Goal: Task Accomplishment & Management: Use online tool/utility

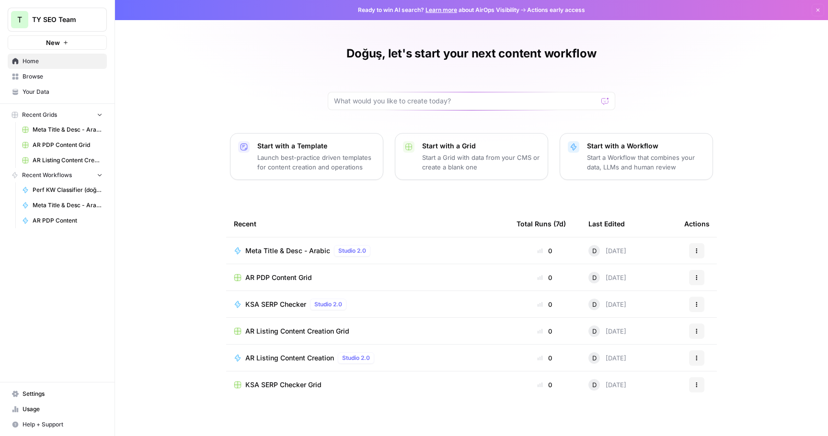
click at [57, 395] on span "Settings" at bounding box center [63, 394] width 80 height 9
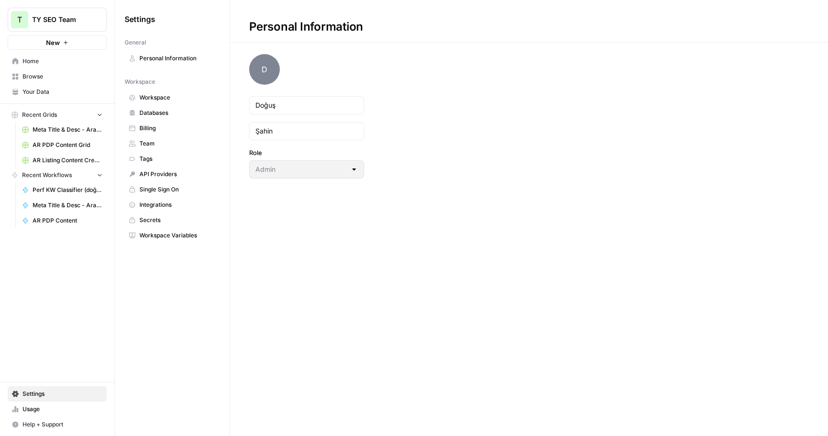
click at [180, 172] on span "API Providers" at bounding box center [177, 174] width 76 height 9
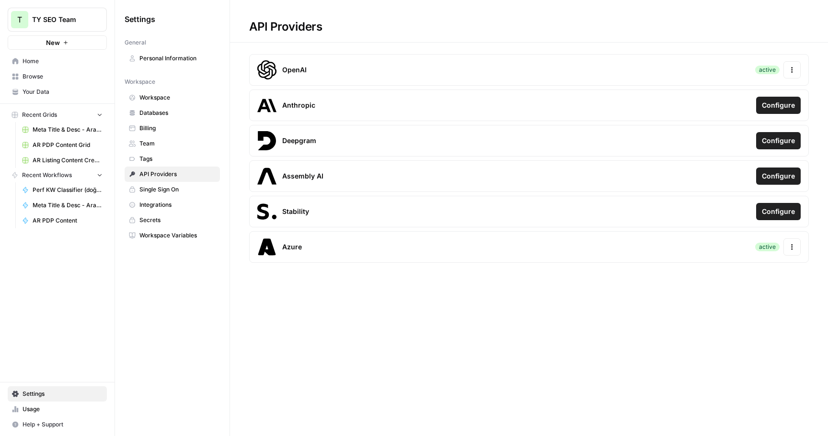
click at [792, 244] on icon "button" at bounding box center [791, 247] width 7 height 7
click at [749, 276] on div "Update Credentials" at bounding box center [728, 272] width 135 height 17
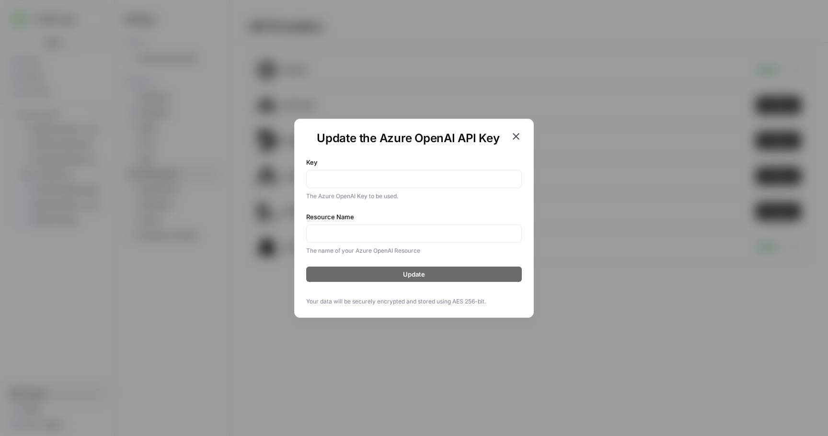
click at [355, 173] on div at bounding box center [414, 179] width 216 height 18
click at [407, 240] on div at bounding box center [414, 234] width 216 height 18
click at [421, 180] on input "Key" at bounding box center [413, 179] width 203 height 10
paste input "CYW84E77043WscOFcFxyPscKB0opE5GsF6sWM5SmckMwTnLdvgpHJQQJ99BEACI8hq2XJ3w3AAABACO…"
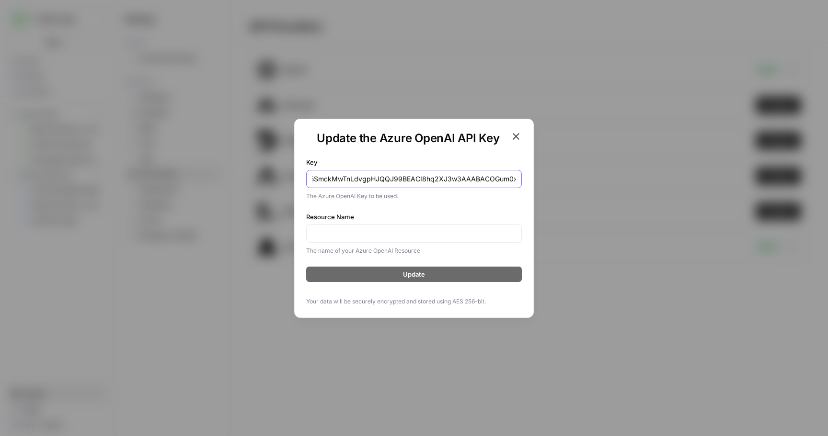
type input "CYW84E77043WscOFcFxyPscKB0opE5GsF6sWM5SmckMwTnLdvgpHJQQJ99BEACI8hq2XJ3w3AAABACO…"
click at [439, 241] on div at bounding box center [414, 234] width 216 height 18
paste input "https://seo-token.openai.azure.com/openai/responses?api-version=2025-04-01-prev…"
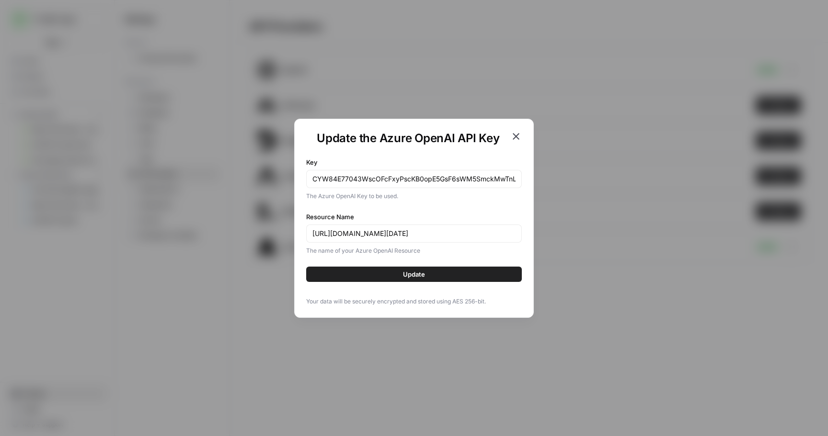
click at [434, 275] on button "Update" at bounding box center [414, 274] width 216 height 15
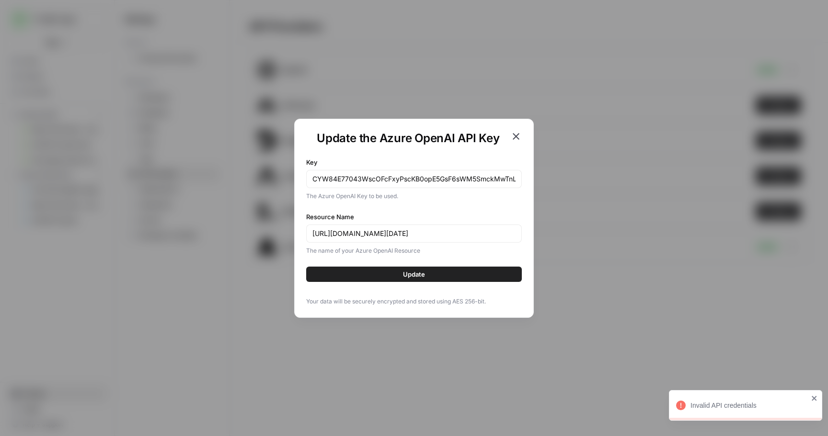
click at [458, 173] on div "CYW84E77043WscOFcFxyPscKB0opE5GsF6sWM5SmckMwTnLdvgpHJQQJ99BEACI8hq2XJ3w3AAABACO…" at bounding box center [414, 179] width 216 height 18
click at [424, 230] on input "https://seo-token.openai.azure.com/openai/responses?api-version=2025-04-01-prev…" at bounding box center [413, 234] width 203 height 10
paste input "gpt-5-mini"
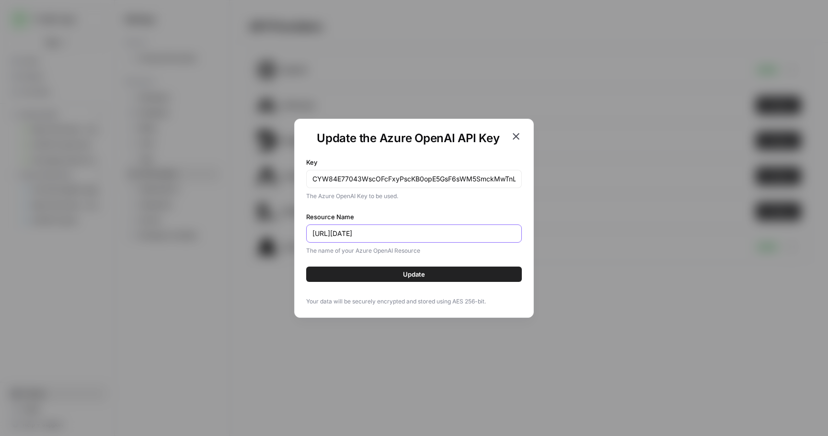
paste input "gpt-5-mini"
type input "gpt-5-mini"
click at [424, 274] on span "Update" at bounding box center [414, 275] width 22 height 10
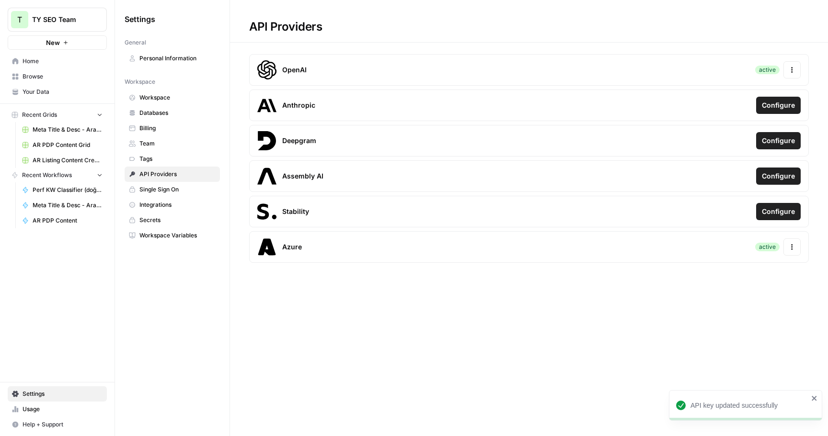
click at [58, 80] on span "Browse" at bounding box center [63, 76] width 80 height 9
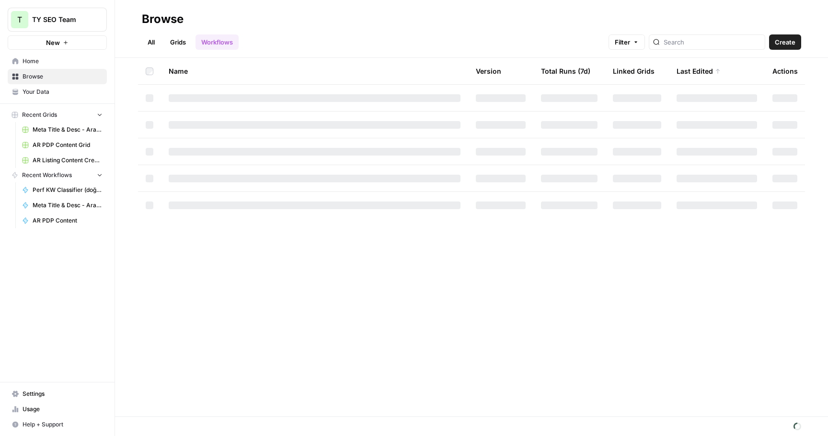
click at [175, 47] on link "Grids" at bounding box center [177, 41] width 27 height 15
click at [150, 45] on link "All" at bounding box center [151, 41] width 19 height 15
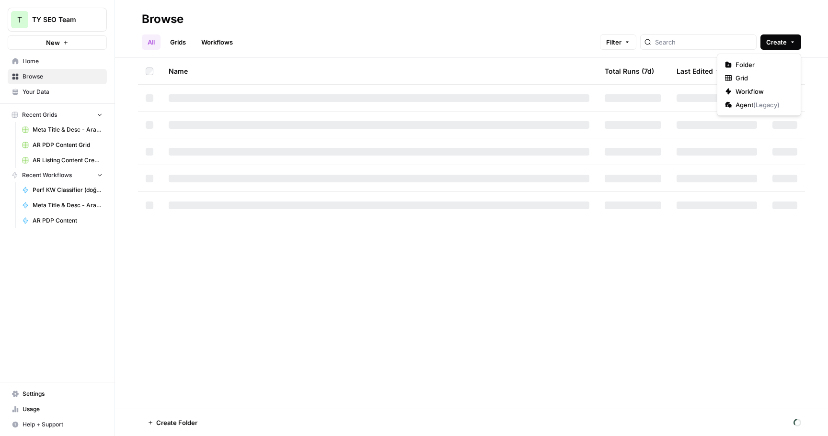
click at [785, 43] on span "Create" at bounding box center [776, 42] width 21 height 10
click at [229, 38] on link "Workflows" at bounding box center [216, 41] width 43 height 15
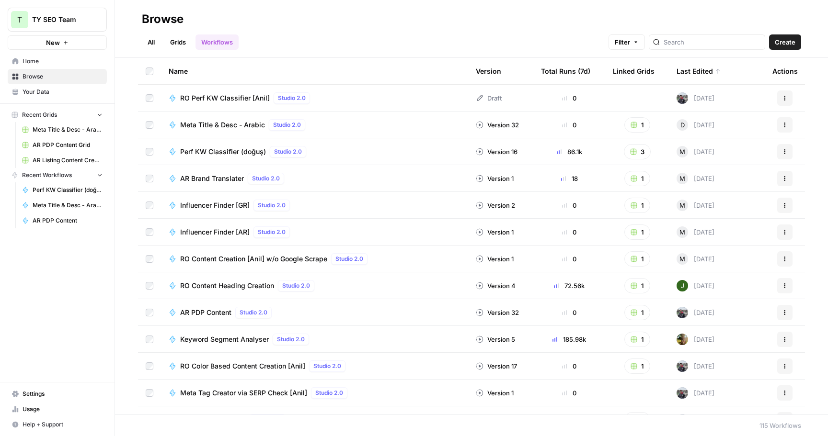
click at [776, 44] on span "Create" at bounding box center [785, 42] width 21 height 10
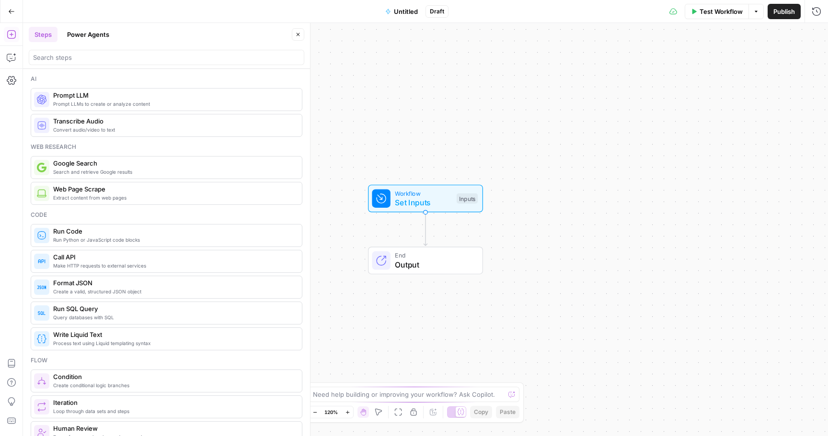
click at [118, 100] on span "Prompt LLM" at bounding box center [173, 96] width 241 height 10
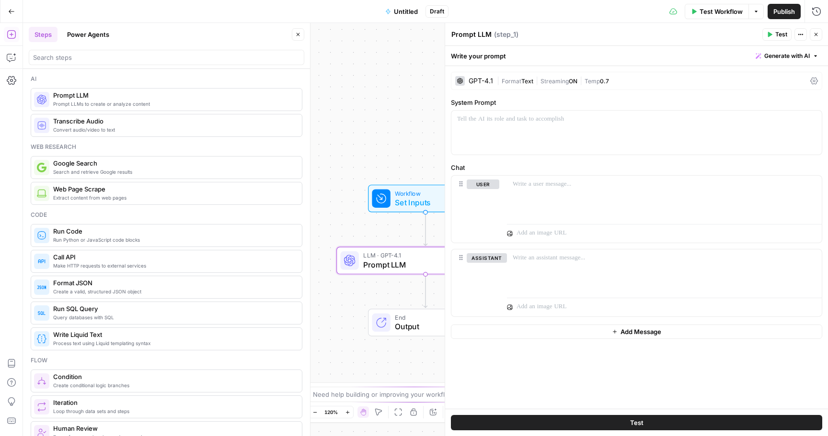
click at [613, 82] on div "| Format Text | Streaming ON | Temp 0.7" at bounding box center [651, 81] width 309 height 9
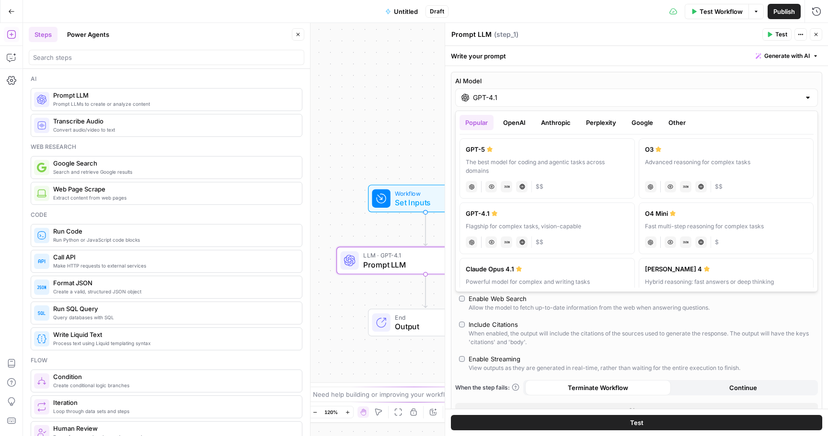
click at [506, 98] on input "GPT-4.1" at bounding box center [636, 98] width 327 height 10
click at [541, 96] on input "GPT-4.1" at bounding box center [636, 98] width 327 height 10
click at [800, 102] on div "GPT-4.1" at bounding box center [636, 98] width 363 height 18
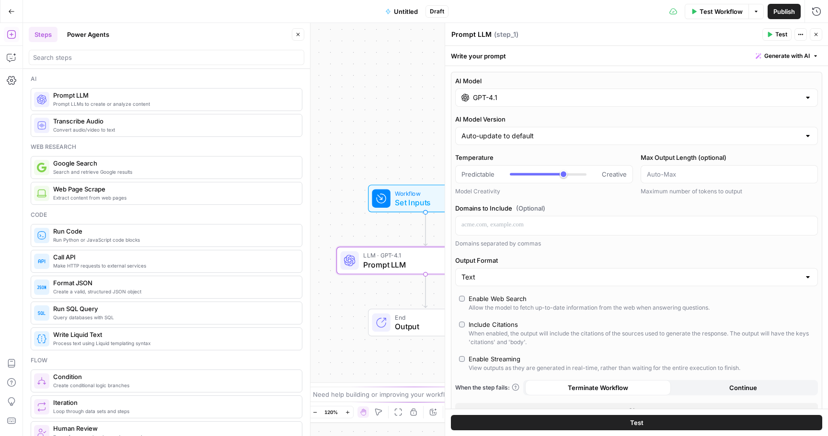
click at [806, 101] on div at bounding box center [808, 98] width 8 height 10
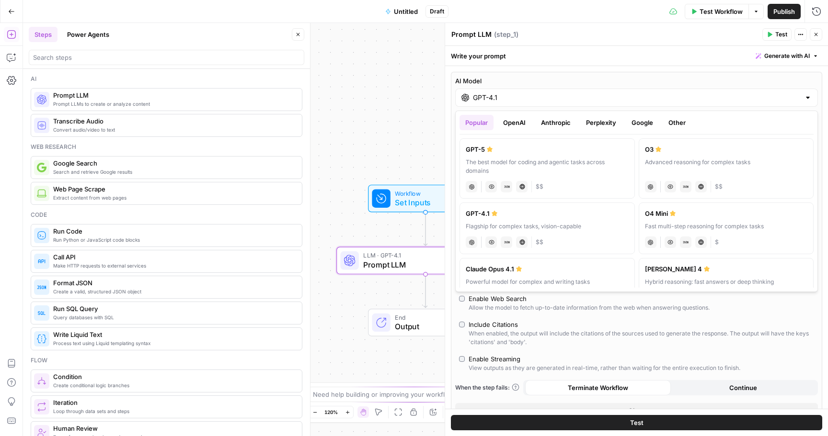
click at [647, 82] on label "AI Model" at bounding box center [636, 81] width 363 height 10
click at [647, 93] on input "GPT-4.1" at bounding box center [636, 98] width 327 height 10
click at [767, 79] on label "AI Model" at bounding box center [636, 81] width 363 height 10
click at [767, 93] on input "GPT-4.1" at bounding box center [636, 98] width 327 height 10
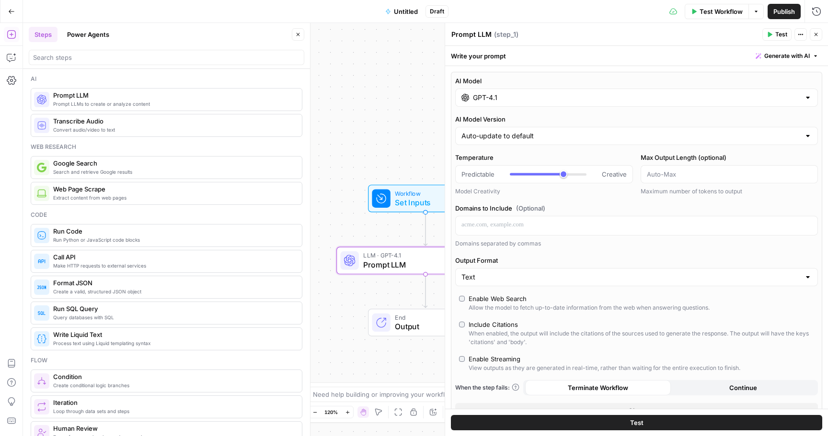
click at [820, 112] on div "AI Model GPT-4.1 AI Model Version Auto-update to default Temperature Predictabl…" at bounding box center [636, 247] width 371 height 351
click at [804, 136] on div at bounding box center [808, 136] width 8 height 10
type input "Auto-update to default"
click at [735, 124] on label "AI Model Version" at bounding box center [636, 119] width 363 height 10
click at [735, 131] on input "Auto-update to default" at bounding box center [630, 136] width 339 height 10
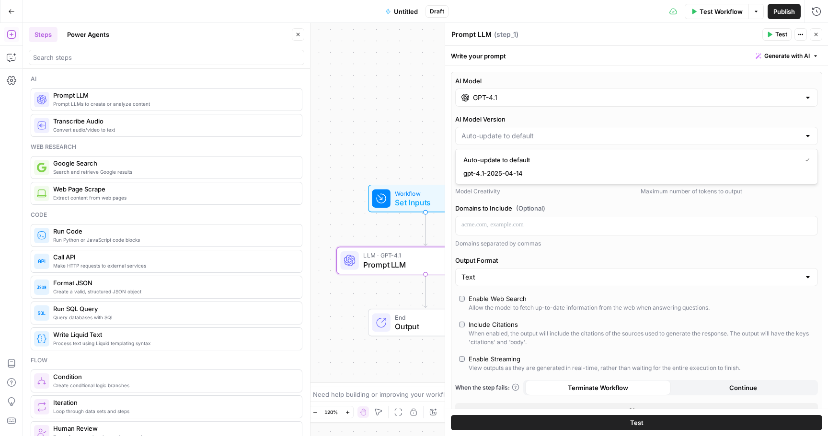
type input "Auto-update to default"
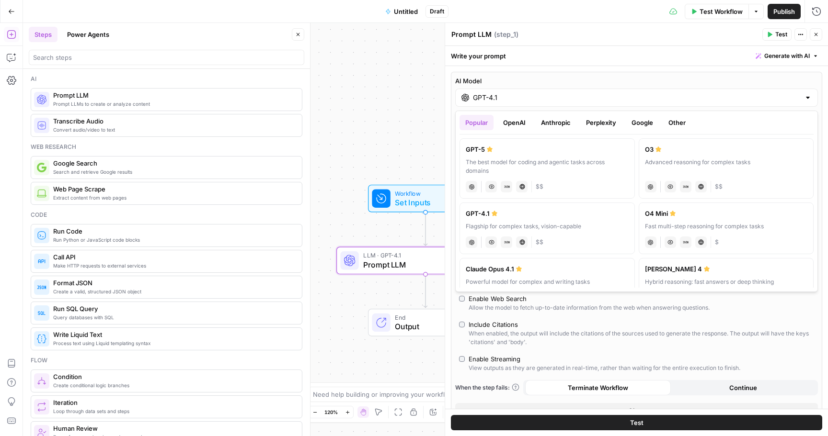
click at [812, 103] on div "GPT-4.1" at bounding box center [636, 98] width 363 height 18
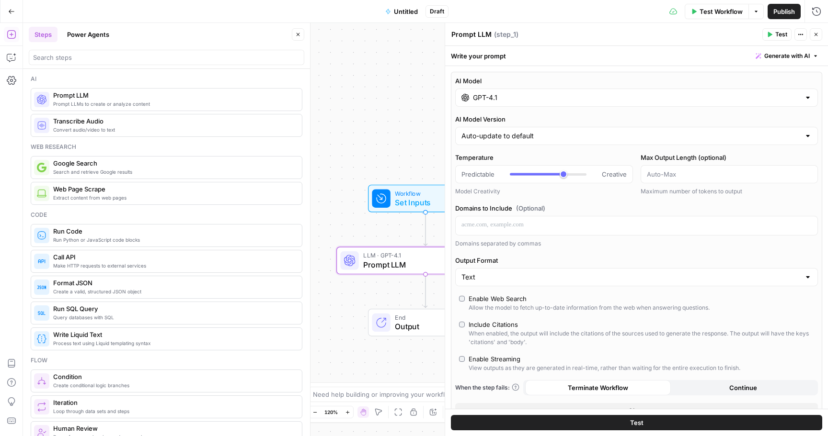
click at [808, 100] on div at bounding box center [808, 98] width 8 height 10
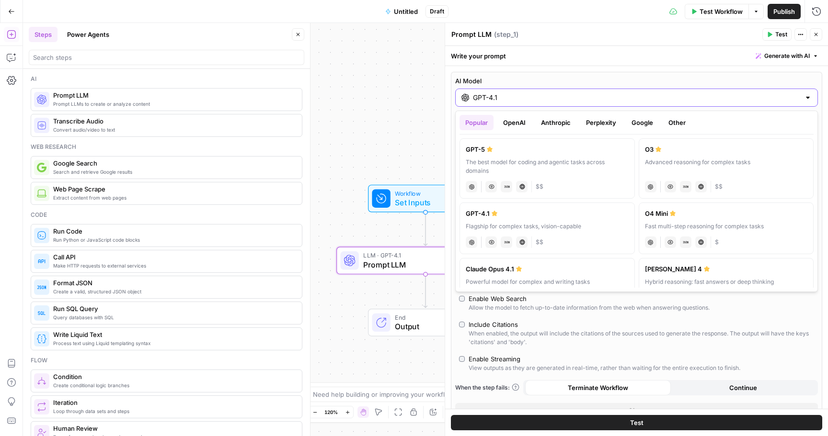
click at [525, 101] on input "GPT-4.1" at bounding box center [636, 98] width 327 height 10
click at [801, 99] on div "GPT-4.1" at bounding box center [636, 98] width 363 height 18
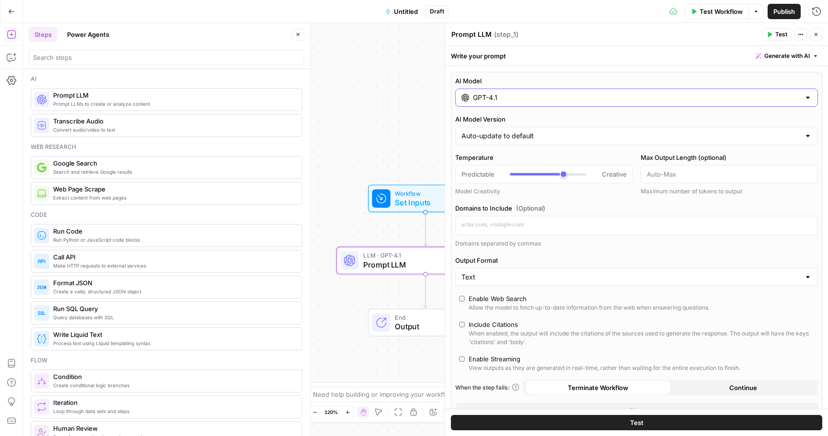
click at [809, 99] on div at bounding box center [808, 98] width 8 height 10
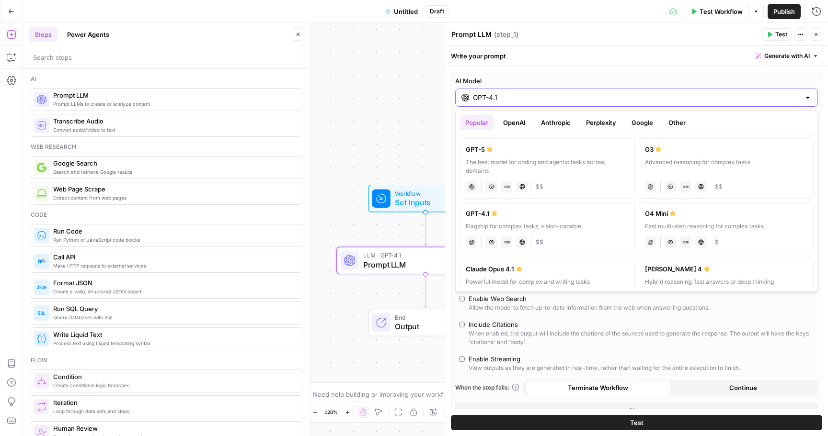
scroll to position [137, 0]
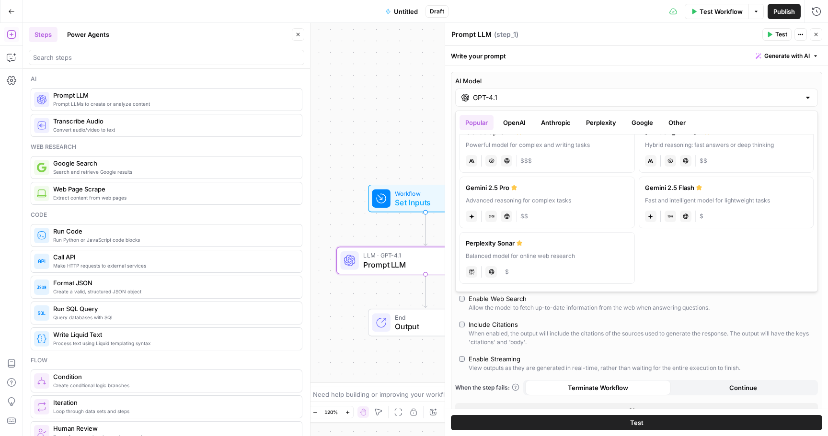
click at [668, 124] on button "Other" at bounding box center [677, 122] width 29 height 15
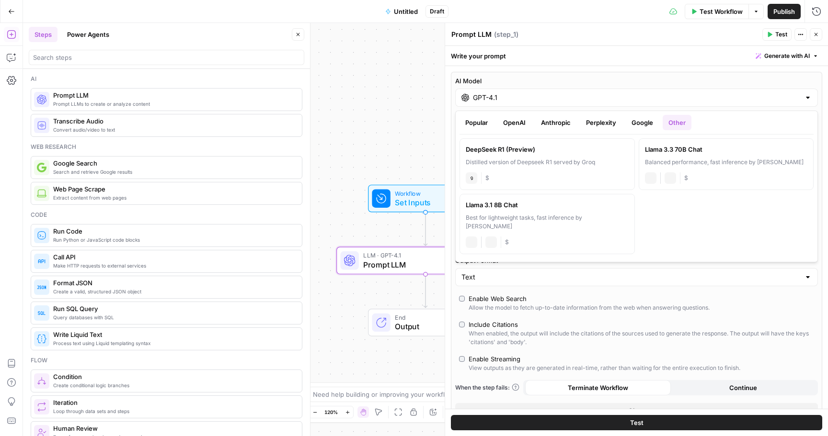
scroll to position [0, 0]
click at [636, 120] on button "Google" at bounding box center [642, 122] width 33 height 15
click at [513, 123] on button "OpenAI" at bounding box center [514, 122] width 34 height 15
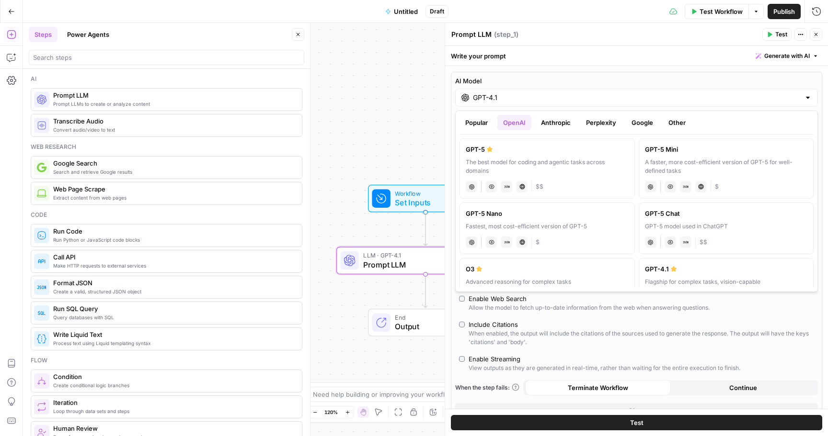
click at [637, 80] on label "AI Model" at bounding box center [636, 81] width 363 height 10
click at [637, 93] on input "GPT-4.1" at bounding box center [636, 98] width 327 height 10
click at [737, 71] on div "AI Model GPT-4.1 AI Model Version Auto-update to default Temperature Predictabl…" at bounding box center [636, 372] width 383 height 612
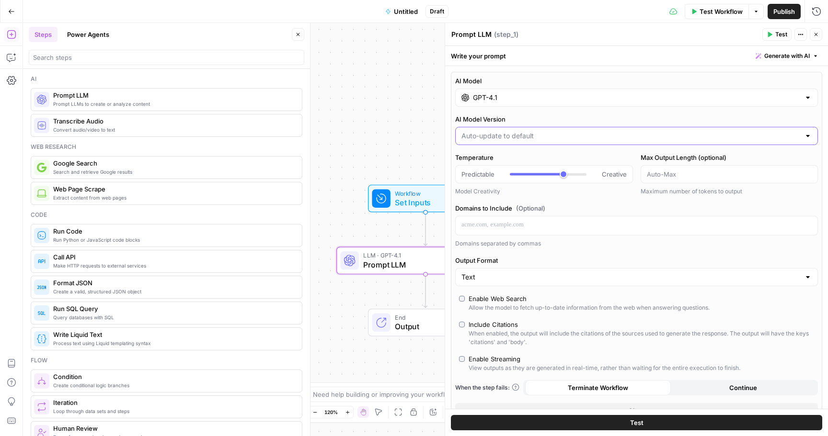
click at [777, 134] on input "AI Model Version" at bounding box center [630, 136] width 339 height 10
type input "Auto-update to default"
click at [758, 118] on label "AI Model Version" at bounding box center [636, 119] width 363 height 10
click at [758, 131] on input "Auto-update to default" at bounding box center [630, 136] width 339 height 10
type input "Auto-update to default"
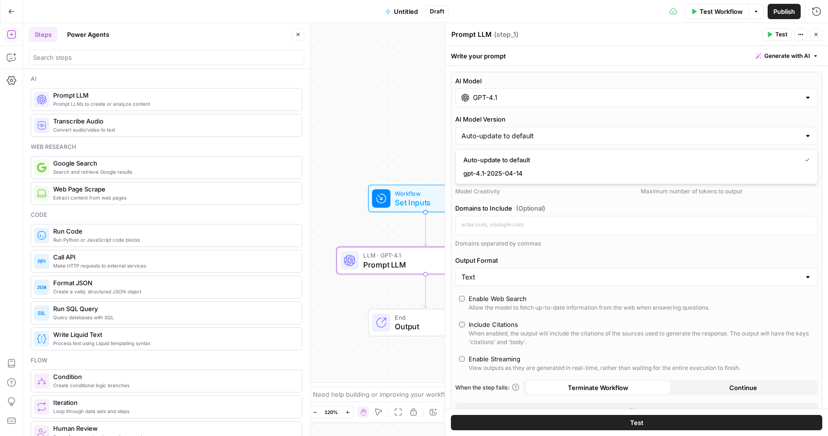
click at [755, 108] on div "AI Model GPT-4.1 AI Model Version Auto-update to default Temperature Predictabl…" at bounding box center [636, 247] width 371 height 351
click at [758, 97] on input "GPT-4.1" at bounding box center [636, 98] width 327 height 10
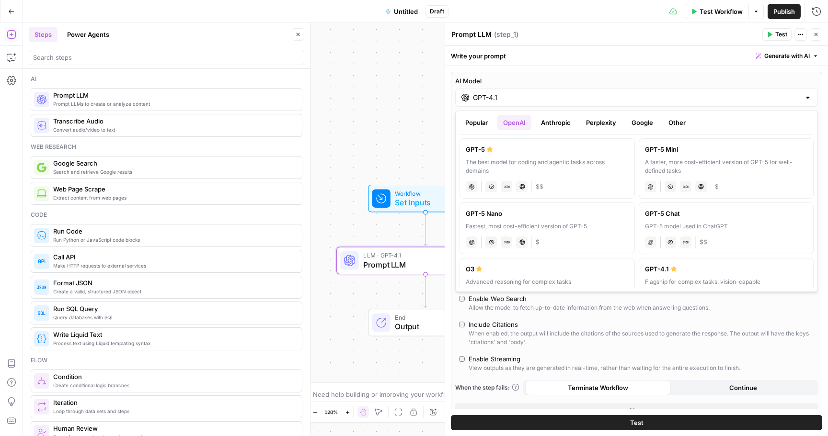
click at [666, 124] on button "Other" at bounding box center [677, 122] width 29 height 15
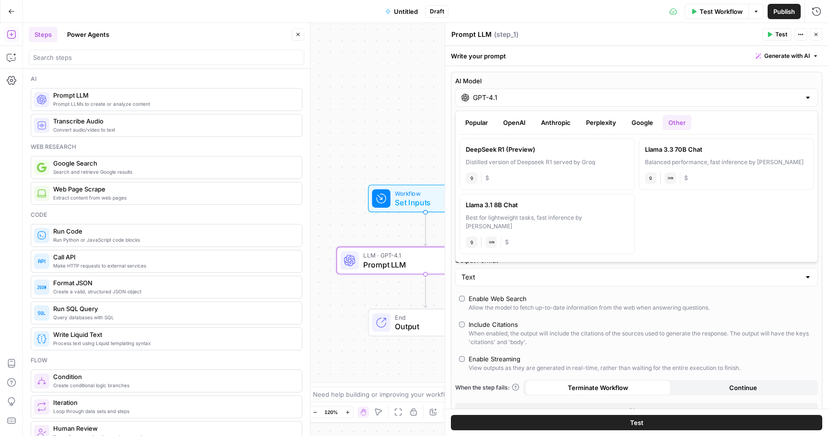
click at [487, 121] on button "Popular" at bounding box center [476, 122] width 34 height 15
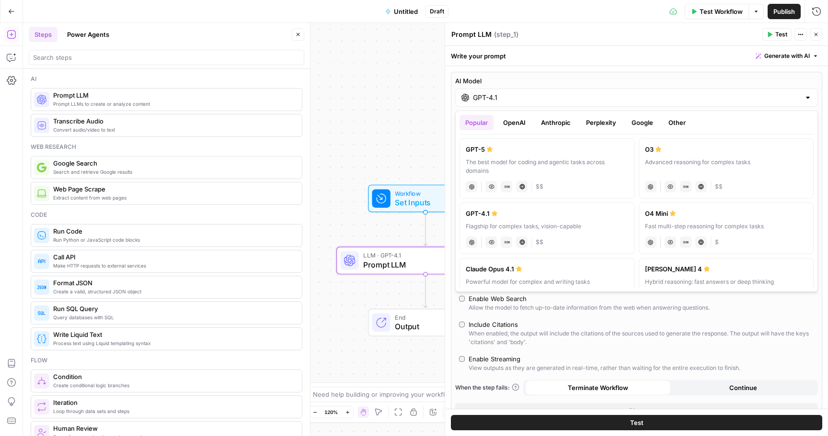
scroll to position [137, 0]
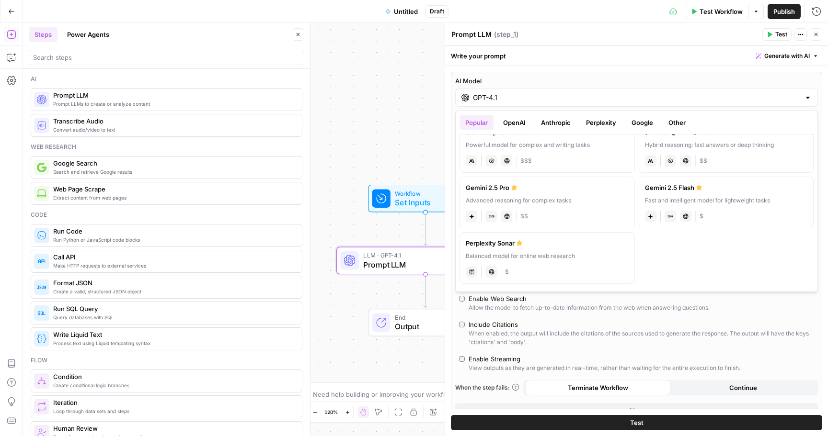
click at [719, 72] on div "AI Model GPT-4.1 AI Model Version Auto-update to default Temperature Predictabl…" at bounding box center [636, 247] width 371 height 351
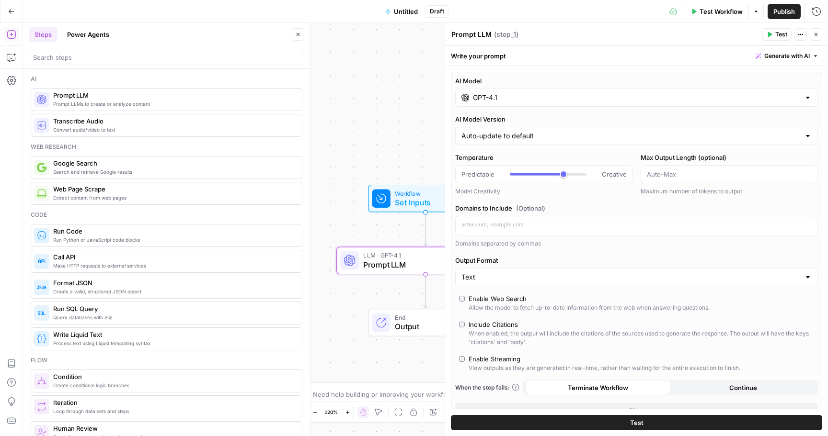
click at [568, 95] on input "GPT-4.1" at bounding box center [636, 98] width 327 height 10
click at [549, 109] on div "AI Model GPT-4.1 AI Model Version Auto-update to default Temperature Predictabl…" at bounding box center [636, 247] width 371 height 351
click at [538, 100] on input "GPT-4.1" at bounding box center [636, 98] width 327 height 10
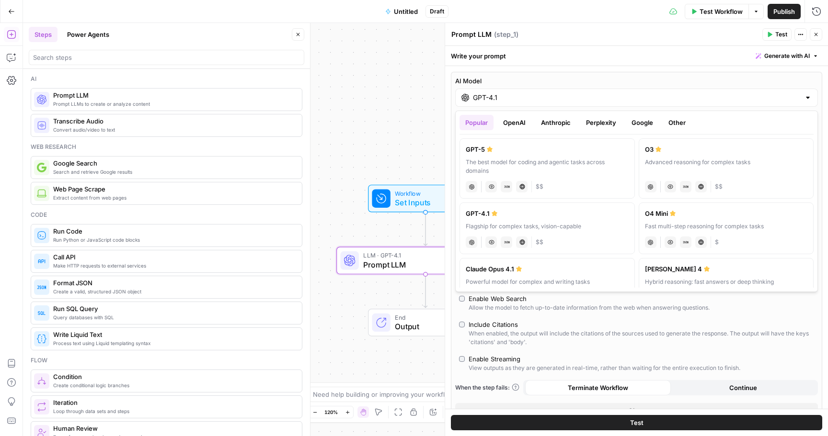
click at [631, 105] on div "GPT-4.1" at bounding box center [636, 98] width 363 height 18
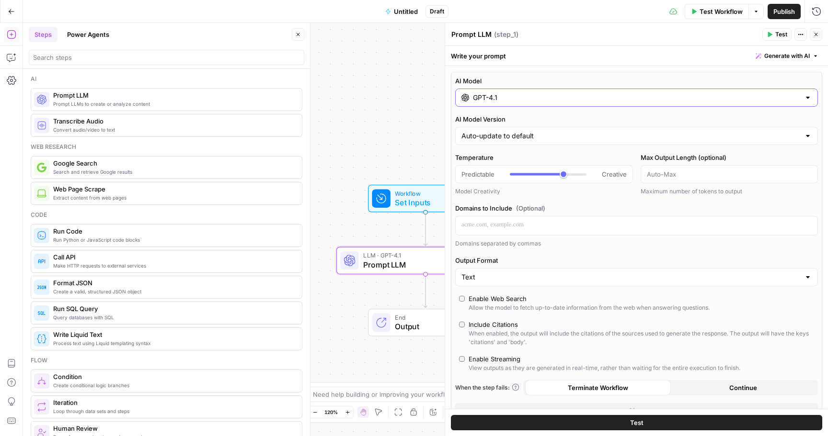
click at [620, 102] on input "GPT-4.1" at bounding box center [636, 98] width 327 height 10
click at [565, 72] on div "AI Model GPT-4.1 AI Model Version Auto-update to default Temperature Predictabl…" at bounding box center [636, 247] width 371 height 351
click at [566, 145] on div "Auto-update to default" at bounding box center [636, 136] width 363 height 18
type input "Auto-update to default"
click at [549, 106] on div "GPT-4.1" at bounding box center [636, 98] width 363 height 18
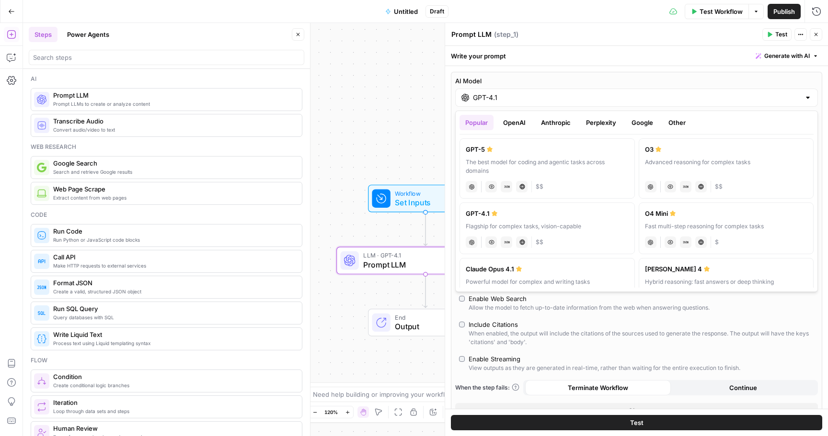
click at [565, 69] on div "AI Model GPT-4.1 AI Model Version Auto-update to default Temperature Predictabl…" at bounding box center [636, 372] width 383 height 612
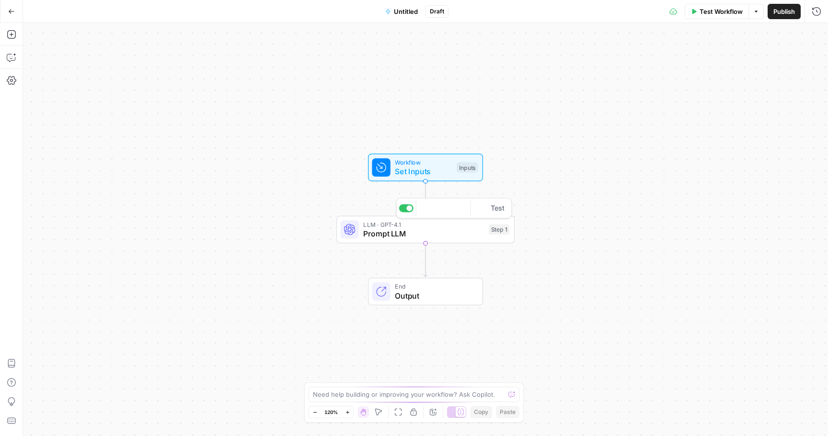
click at [394, 236] on span "Prompt LLM" at bounding box center [423, 233] width 121 height 11
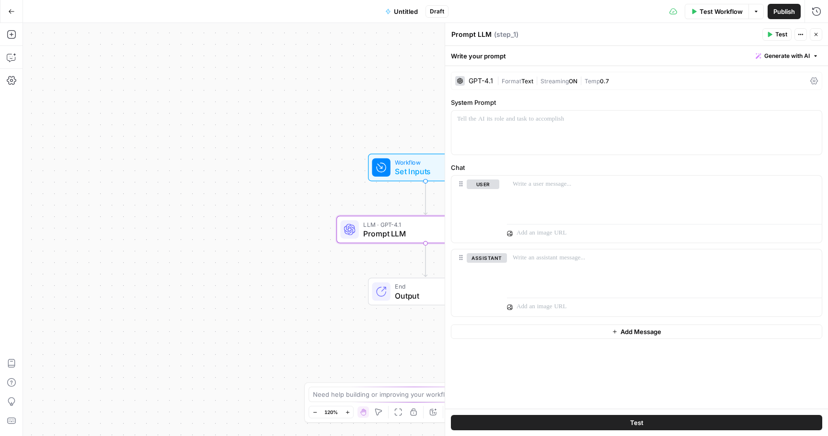
click at [583, 82] on span "|" at bounding box center [580, 81] width 7 height 10
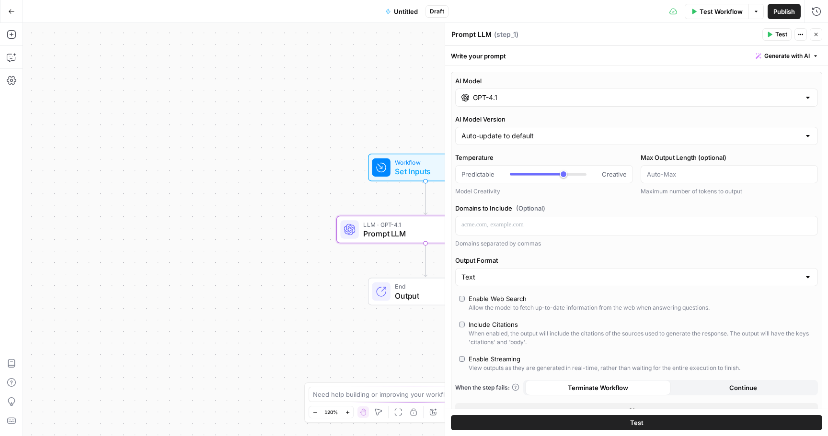
click at [516, 97] on input "GPT-4.1" at bounding box center [636, 98] width 327 height 10
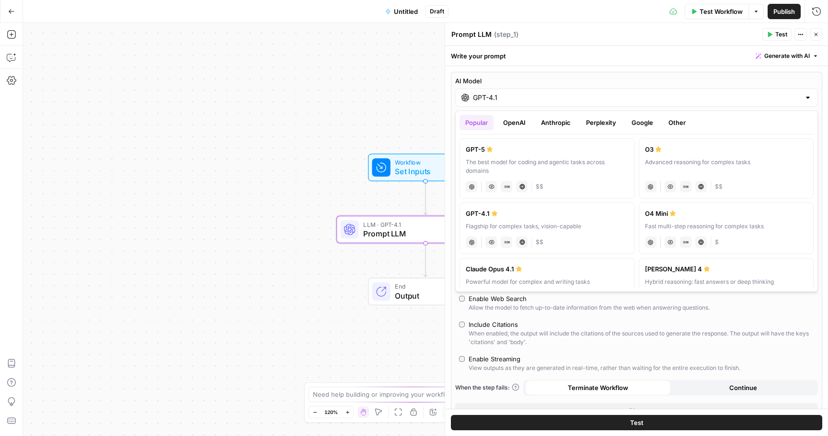
click at [611, 76] on label "AI Model" at bounding box center [636, 81] width 363 height 10
click at [611, 93] on input "GPT-4.1" at bounding box center [636, 98] width 327 height 10
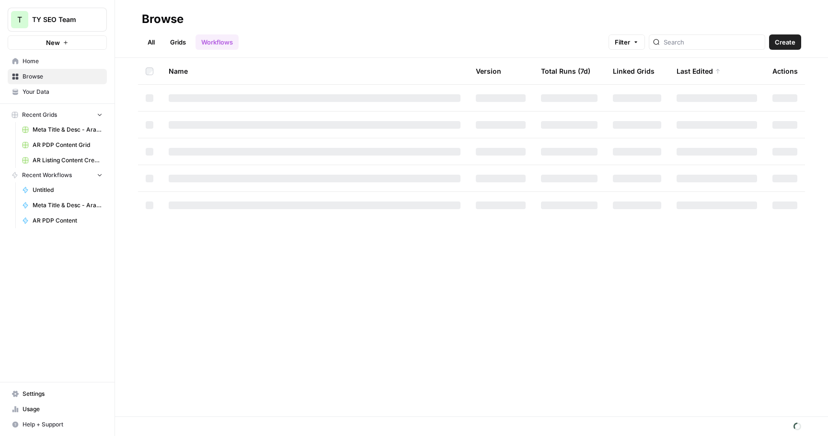
click at [278, 123] on div at bounding box center [315, 125] width 292 height 8
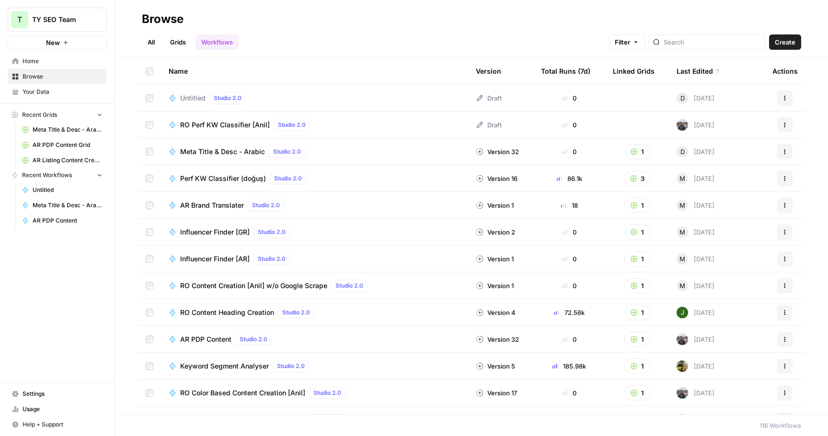
click at [236, 149] on span "Meta Title & Desc - Arabic" at bounding box center [222, 152] width 85 height 10
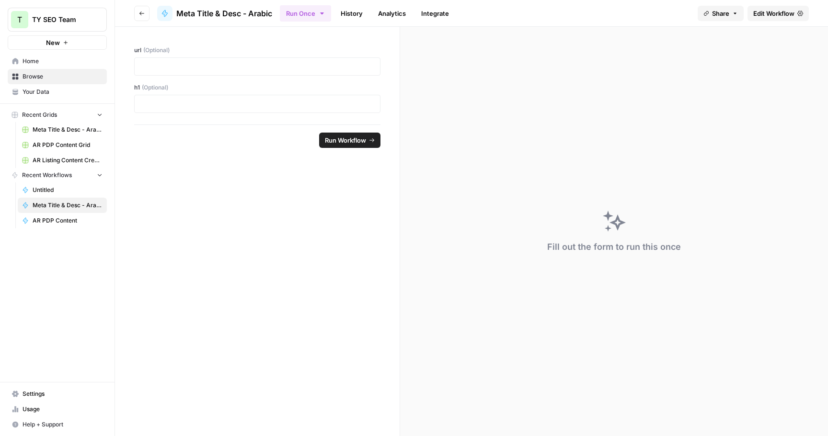
click at [783, 16] on span "Edit Workflow" at bounding box center [773, 14] width 41 height 10
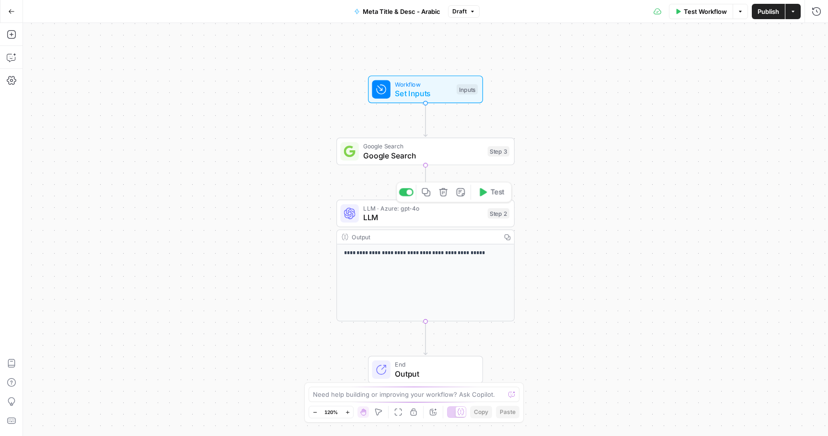
click at [419, 227] on div "LLM · Azure: gpt-4o LLM Step 2 Copy step Delete step Add Note Test" at bounding box center [425, 214] width 178 height 28
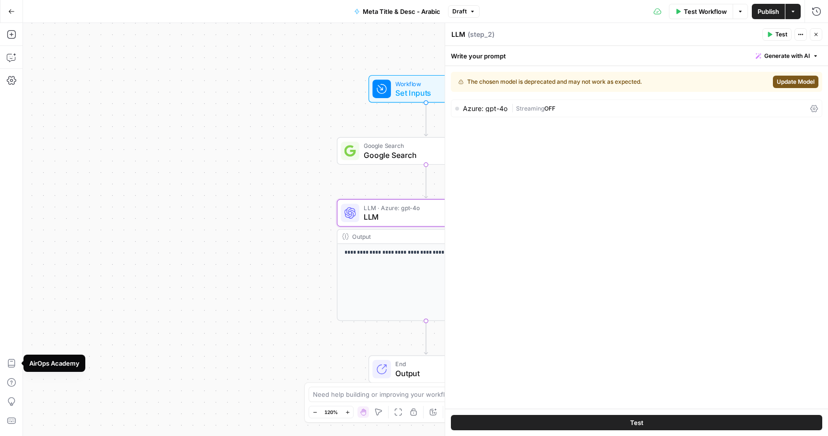
click at [94, 245] on div "**********" at bounding box center [425, 229] width 805 height 413
click at [8, 11] on icon "button" at bounding box center [11, 11] width 7 height 7
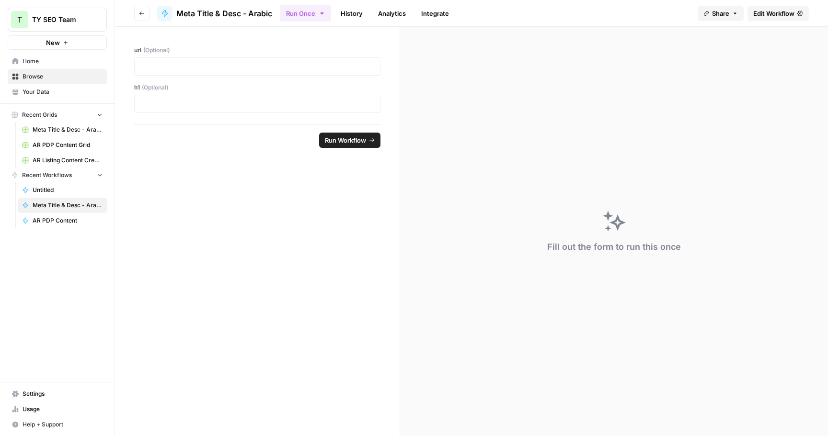
click at [33, 393] on span "Settings" at bounding box center [63, 394] width 80 height 9
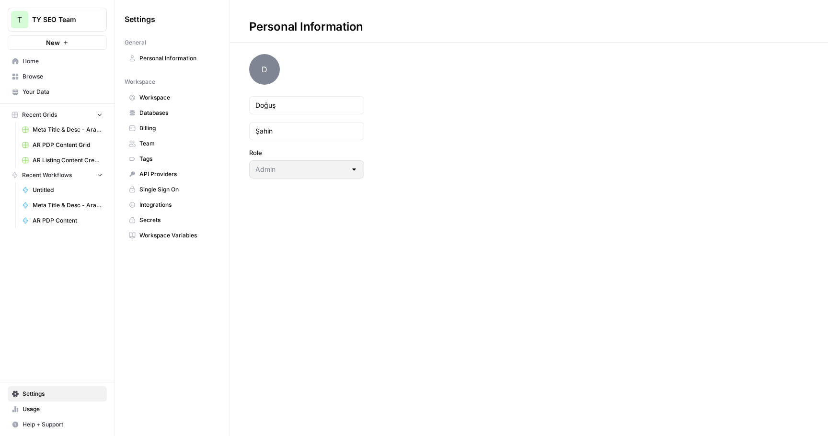
click at [158, 169] on link "API Providers" at bounding box center [172, 174] width 95 height 15
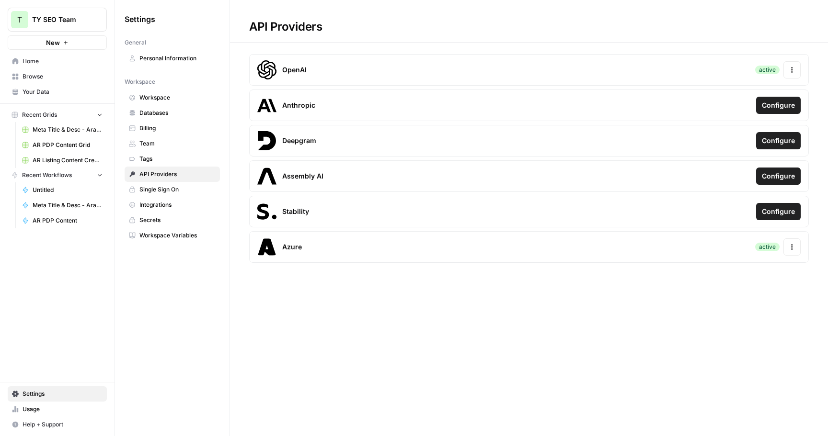
click at [792, 247] on icon "button" at bounding box center [791, 247] width 1 height 1
click at [753, 273] on div "Update Credentials" at bounding box center [728, 272] width 135 height 17
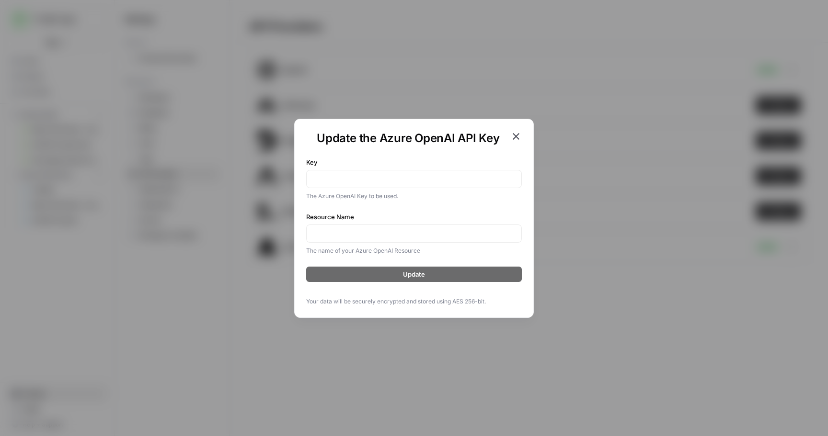
click at [519, 133] on icon "button" at bounding box center [515, 136] width 11 height 11
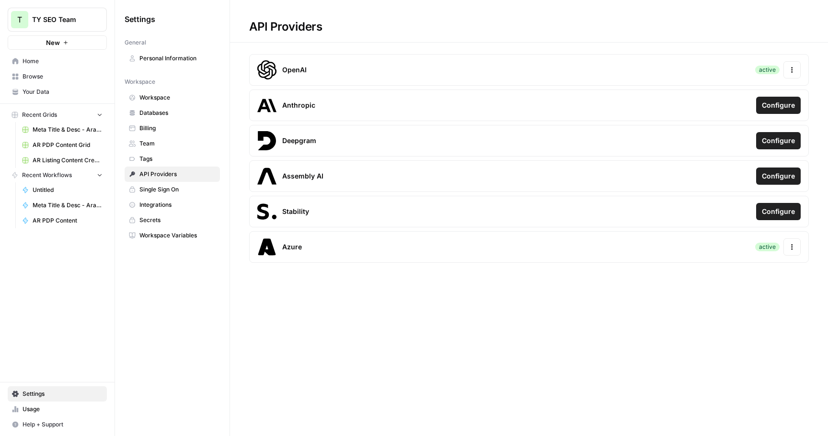
click at [788, 251] on button "Actions" at bounding box center [791, 247] width 17 height 17
click at [740, 271] on div "Update Credentials" at bounding box center [728, 272] width 135 height 17
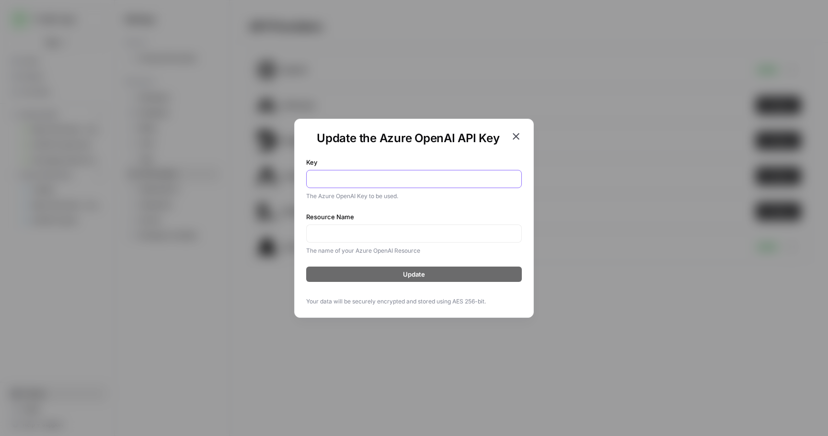
click at [406, 178] on input "Key" at bounding box center [413, 179] width 203 height 10
paste input "CYW84E77043WscOFcFxyPscKB0opE5GsF6sWM5SmckMwTnLdvgpHJQQJ99BEACI8hq2XJ3w3AAABACO…"
type input "CYW84E77043WscOFcFxyPscKB0opE5GsF6sWM5SmckMwTnLdvgpHJQQJ99BEACI8hq2XJ3w3AAABACO…"
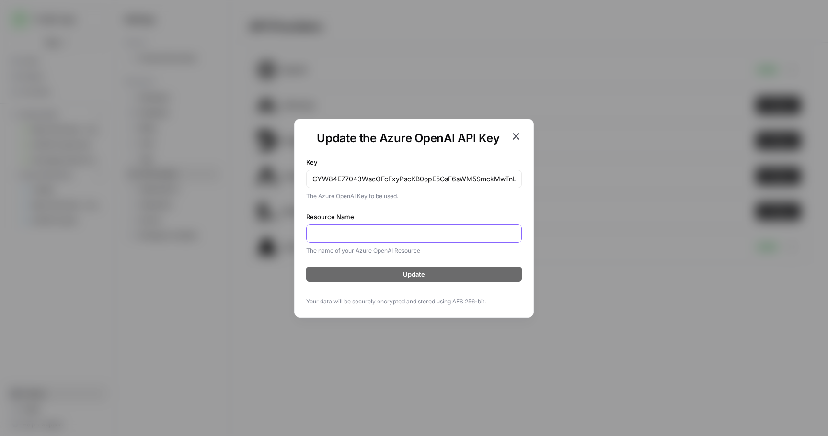
click at [397, 233] on input "Resource Name" at bounding box center [413, 234] width 203 height 10
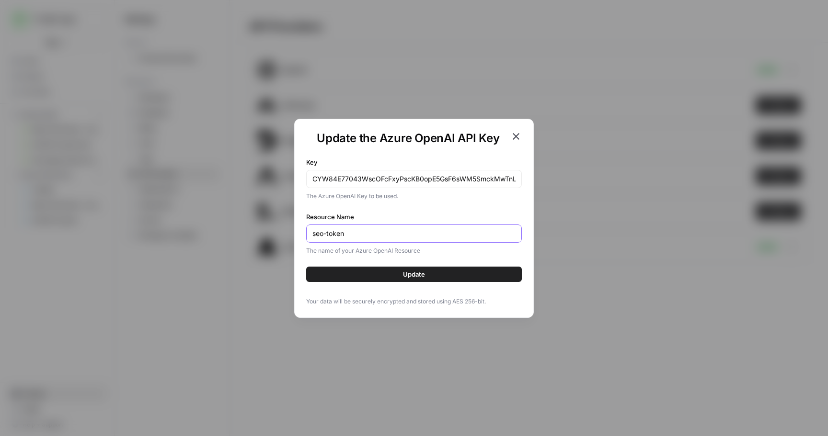
type input "seo-token"
click at [411, 276] on span "Update" at bounding box center [414, 275] width 22 height 10
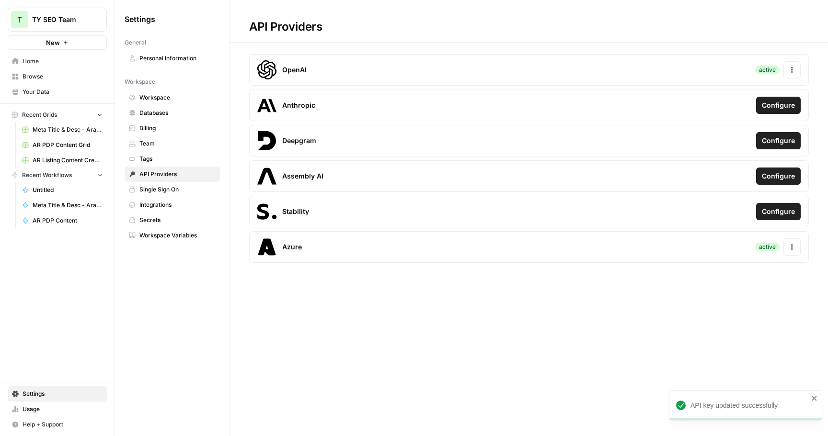
click at [435, 313] on div "API Providers OpenAI active Actions Anthropic Configure Deepgram Configure Asse…" at bounding box center [529, 218] width 598 height 436
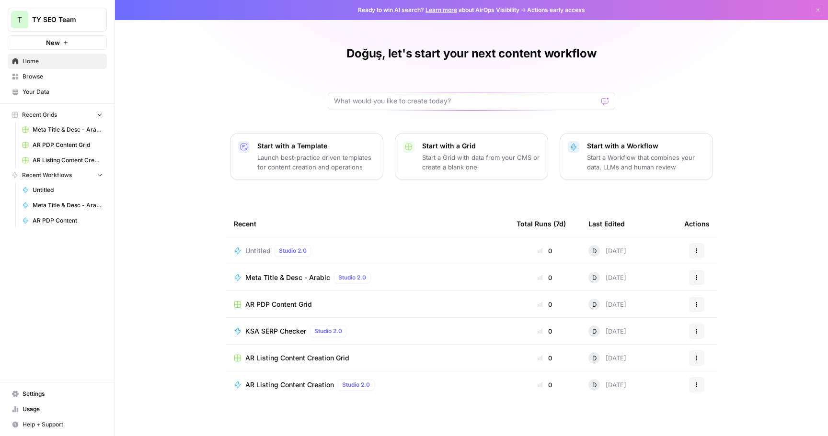
click at [301, 279] on span "Meta Title & Desc - Arabic" at bounding box center [287, 278] width 85 height 10
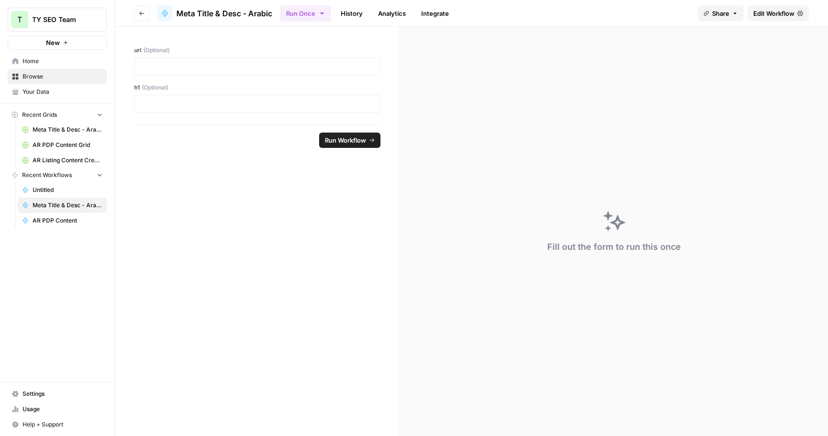
click at [790, 10] on span "Edit Workflow" at bounding box center [773, 14] width 41 height 10
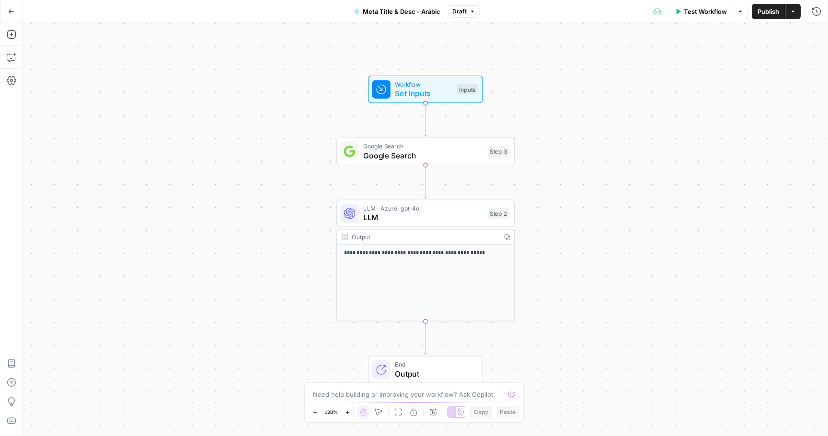
click at [439, 218] on span "LLM" at bounding box center [423, 217] width 120 height 11
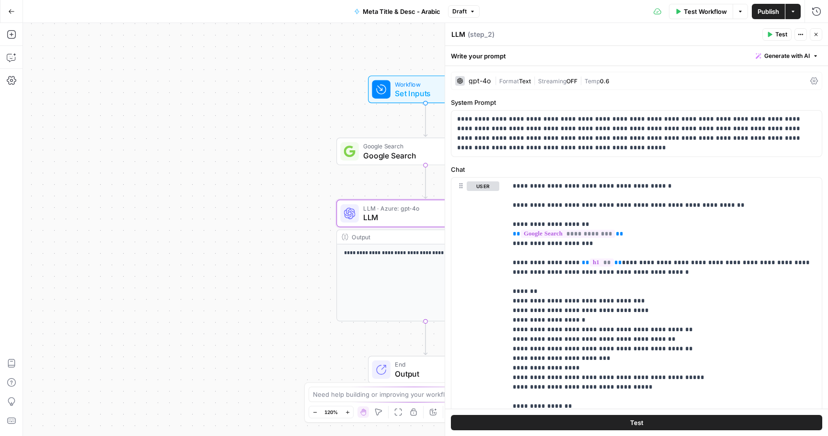
click at [482, 88] on div "gpt-4o | Format Text | Streaming OFF | Temp 0.6" at bounding box center [636, 81] width 371 height 18
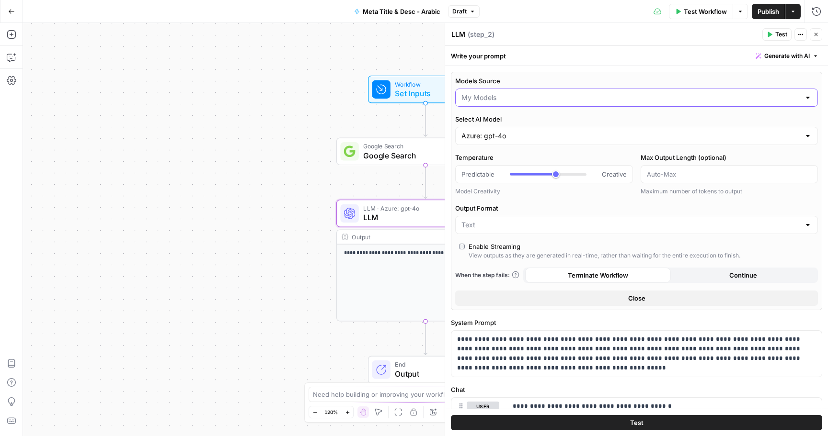
click at [486, 97] on input "Models Source" at bounding box center [630, 98] width 339 height 10
type input "My Models"
click at [544, 80] on label "Models Source" at bounding box center [636, 81] width 363 height 10
click at [544, 93] on input "My Models" at bounding box center [630, 98] width 339 height 10
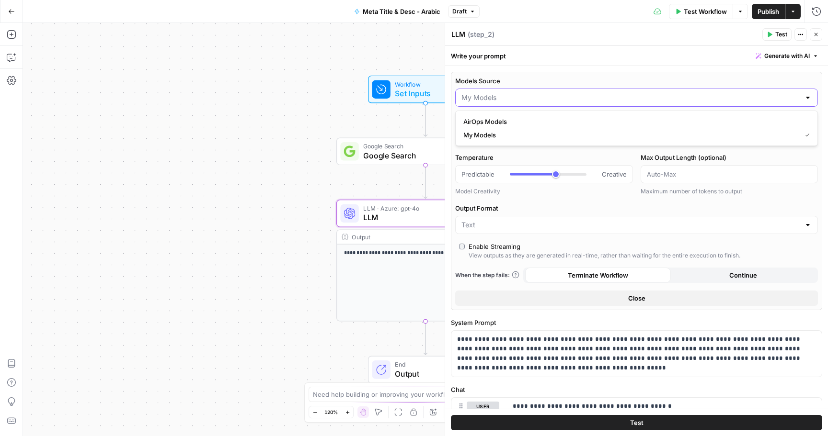
click at [547, 93] on input "Models Source" at bounding box center [630, 98] width 339 height 10
type input "My Models"
click at [547, 74] on div "Models Source My Models Select AI Model Azure: gpt-4o Temperature Predictable C…" at bounding box center [636, 191] width 371 height 239
click at [536, 127] on div "Azure: gpt-4o" at bounding box center [636, 136] width 363 height 18
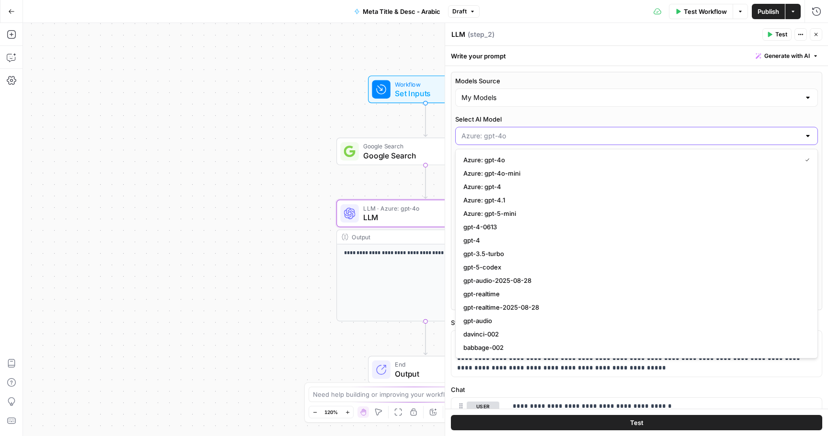
click at [536, 139] on input "Select AI Model" at bounding box center [630, 136] width 339 height 10
